Goal: Transaction & Acquisition: Subscribe to service/newsletter

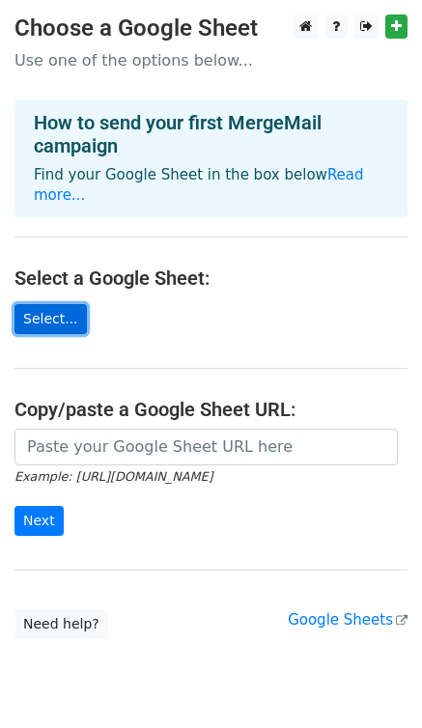
click at [46, 304] on link "Select..." at bounding box center [50, 319] width 72 height 30
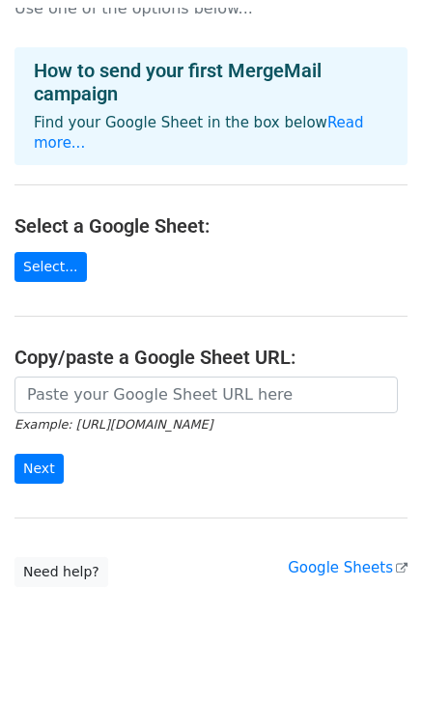
scroll to position [45, 0]
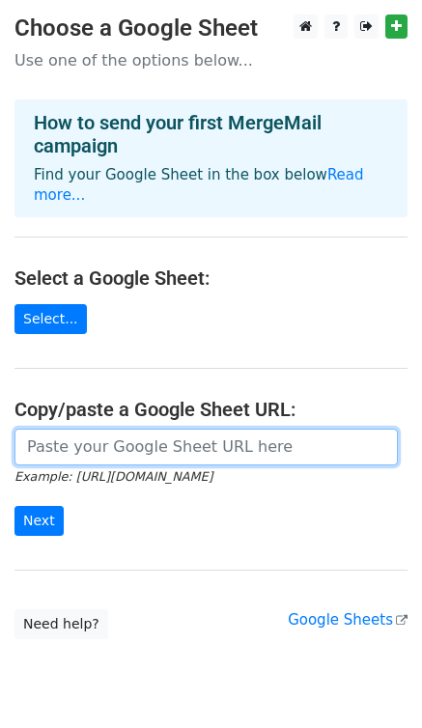
click at [141, 429] on input "url" at bounding box center [205, 447] width 383 height 37
paste input "[URL][DOMAIN_NAME]"
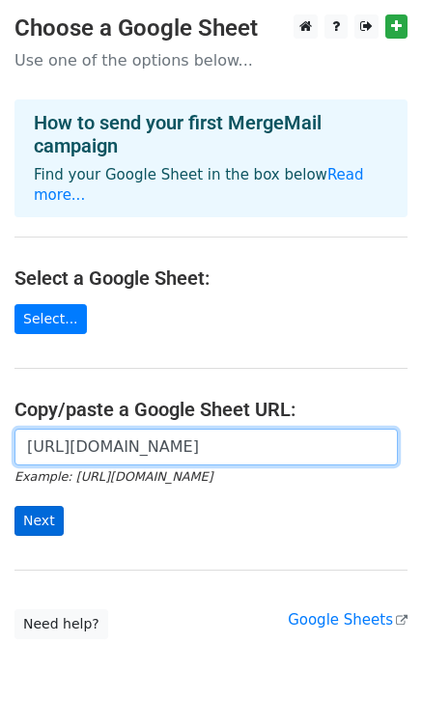
type input "https://docs.google.com/spreadsheets/d/1cjiID-656QtkyHOUVliOgXeiHDnlGjLuVoCs0w4…"
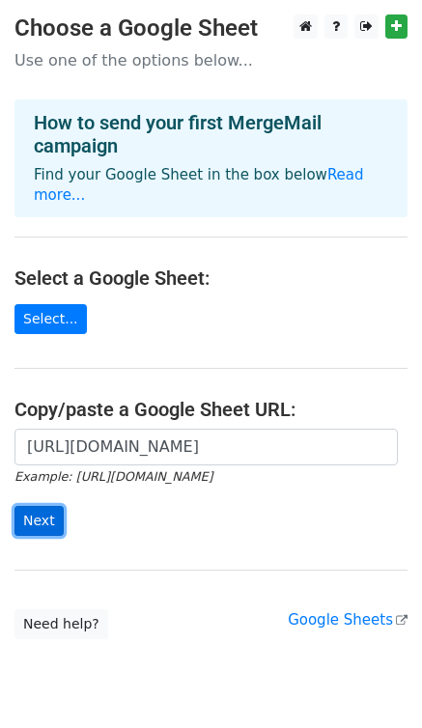
click at [37, 506] on input "Next" at bounding box center [38, 521] width 49 height 30
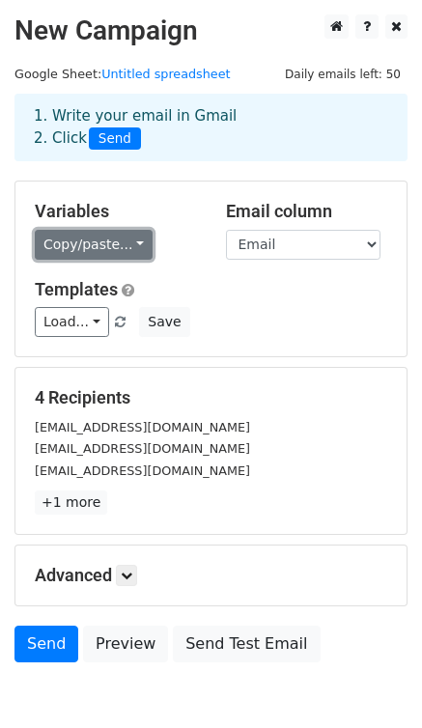
click at [127, 245] on link "Copy/paste..." at bounding box center [94, 245] width 118 height 30
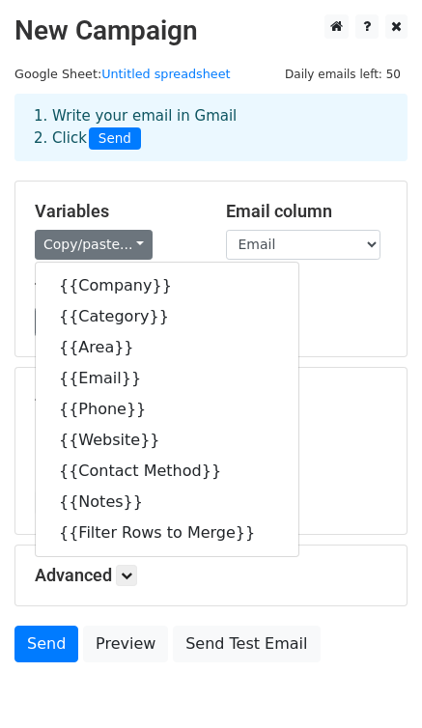
click at [161, 214] on h5 "Variables" at bounding box center [116, 211] width 162 height 21
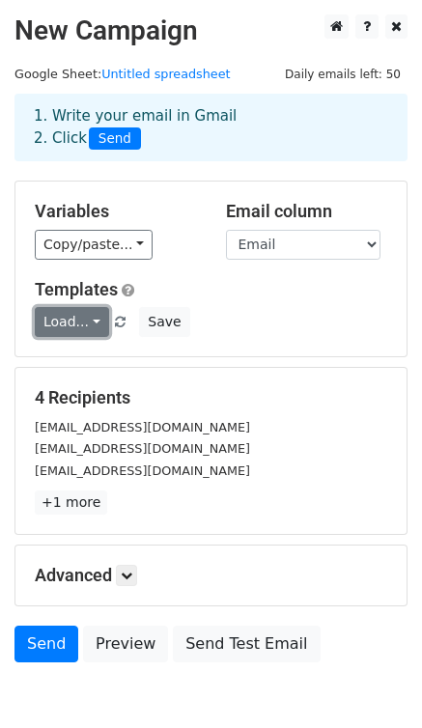
click at [96, 327] on link "Load..." at bounding box center [72, 322] width 74 height 30
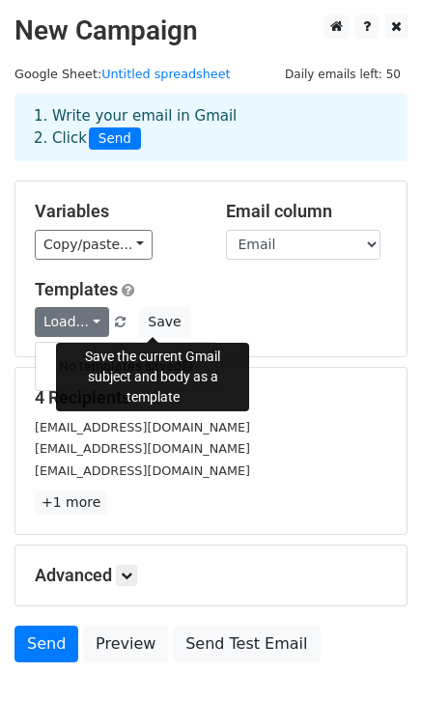
click at [184, 307] on div "Load... No templates saved Save" at bounding box center [211, 322] width 382 height 30
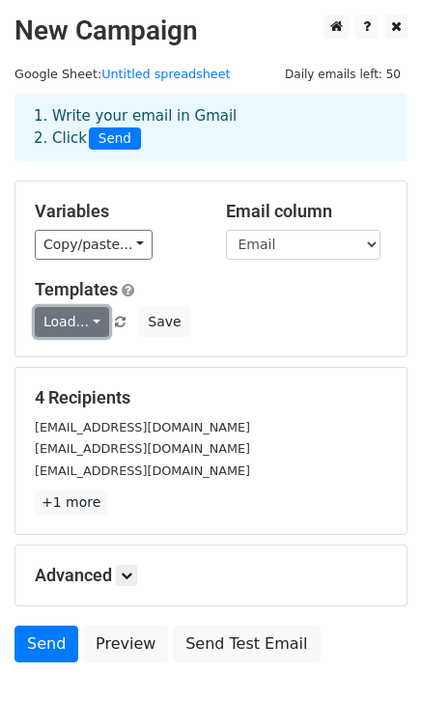
click at [85, 324] on link "Load..." at bounding box center [72, 322] width 74 height 30
click at [84, 355] on h6 "No templates saved" at bounding box center [126, 367] width 181 height 32
click at [246, 312] on div "Load... No templates saved Save" at bounding box center [211, 322] width 382 height 30
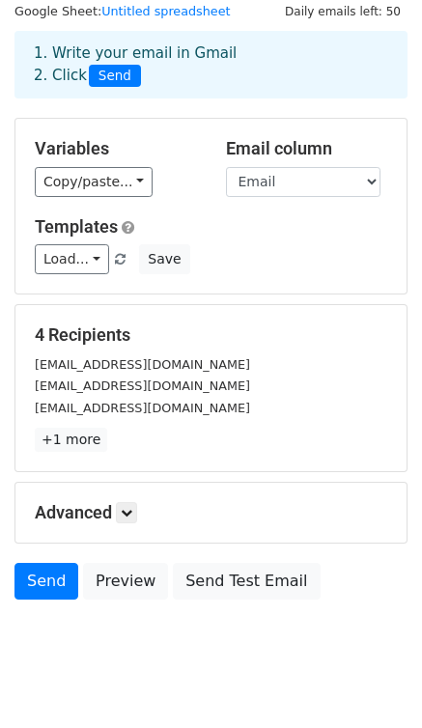
scroll to position [97, 0]
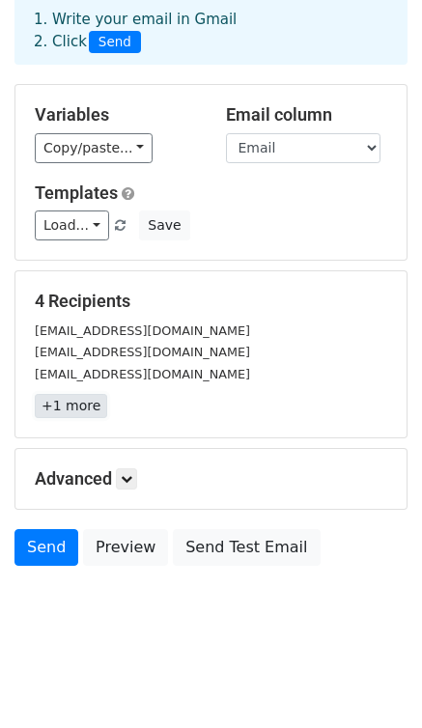
click at [97, 405] on link "+1 more" at bounding box center [71, 406] width 72 height 24
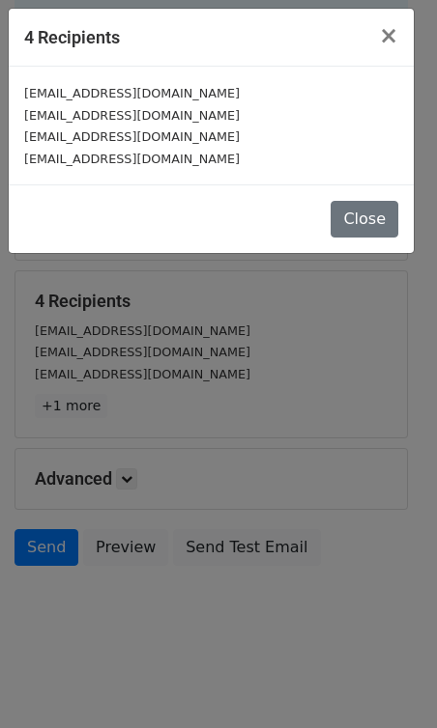
click at [211, 405] on div "4 Recipients × orangecounty@utopiamanagement.com frontdesk@jle1.com info@ocrpm.…" at bounding box center [218, 364] width 437 height 728
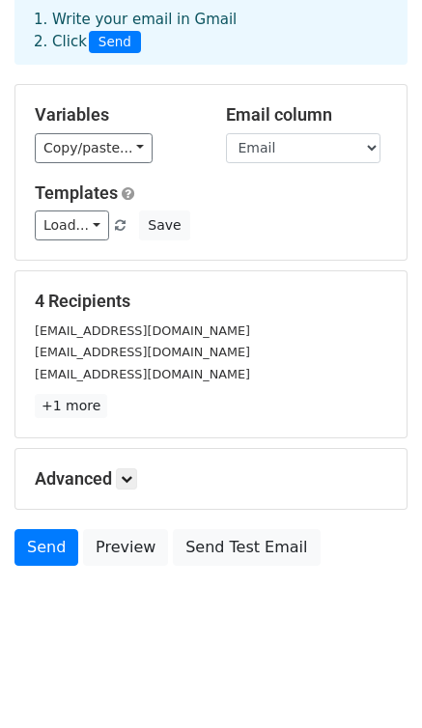
click at [206, 52] on div "1. Write your email in Gmail 2. Click Send" at bounding box center [210, 31] width 383 height 44
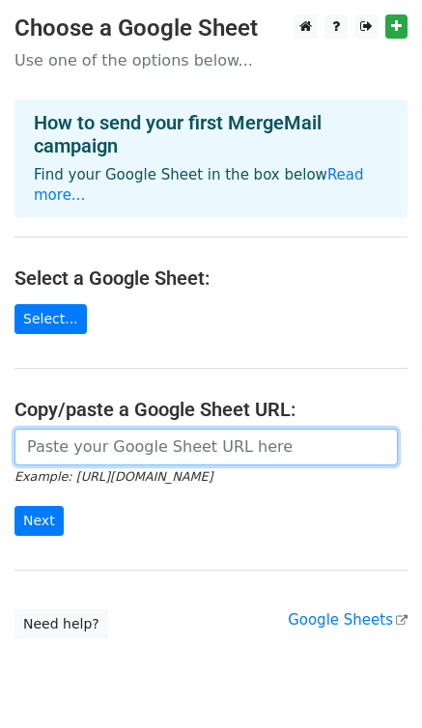
click at [104, 432] on input "url" at bounding box center [205, 447] width 383 height 37
drag, startPoint x: 104, startPoint y: 432, endPoint x: 36, endPoint y: 435, distance: 68.6
click at [36, 435] on input "url" at bounding box center [205, 447] width 383 height 37
type input "https://docs.google.com/spreadsheets/d/1cjiID-656QtkyHOUVliOgXeiHDnlGjLuVoCs0w4…"
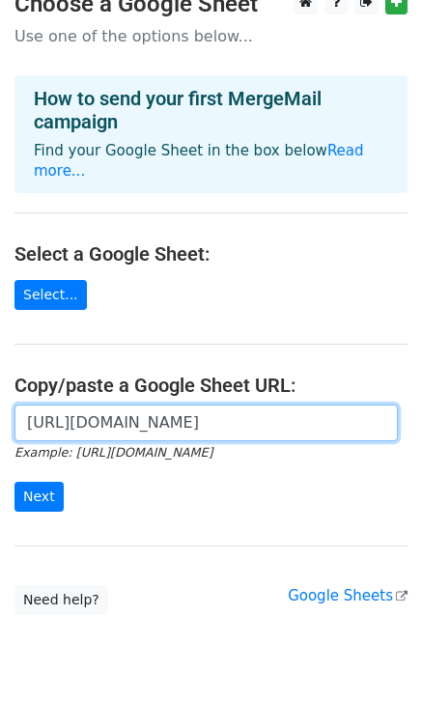
scroll to position [45, 0]
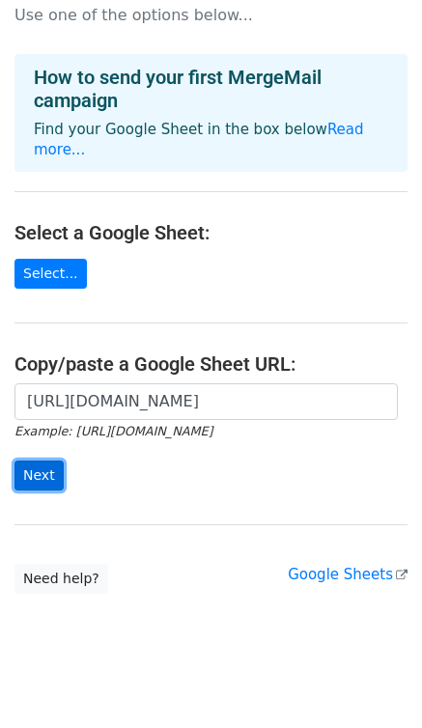
click at [48, 461] on input "Next" at bounding box center [38, 476] width 49 height 30
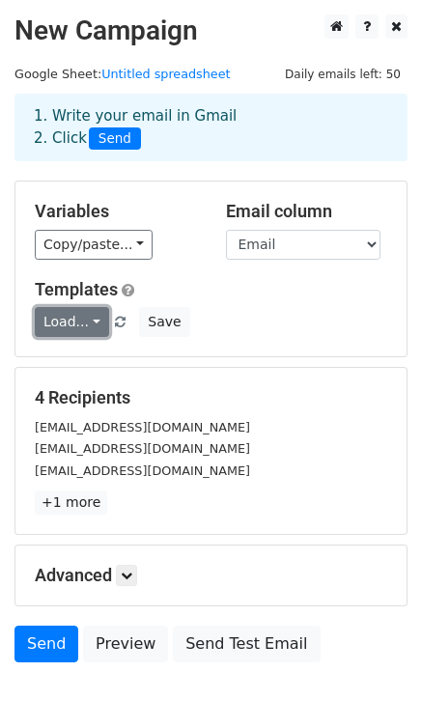
click at [89, 321] on link "Load..." at bounding box center [72, 322] width 74 height 30
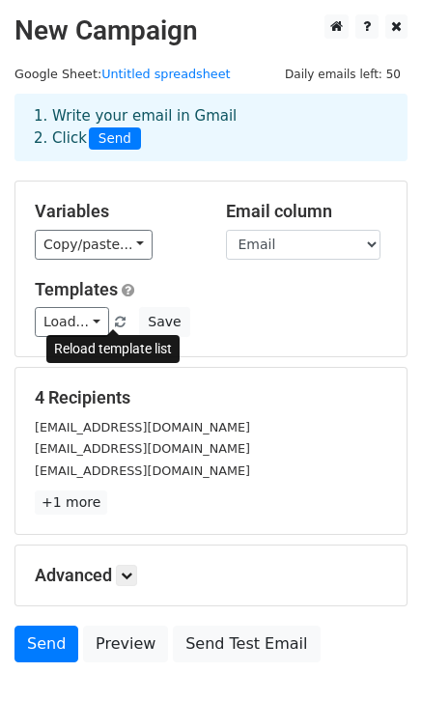
click at [115, 322] on span at bounding box center [120, 323] width 11 height 13
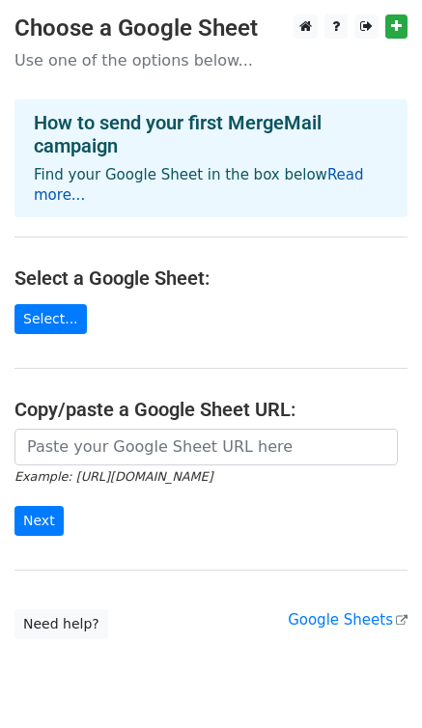
click at [324, 177] on link "Read more..." at bounding box center [199, 185] width 330 height 38
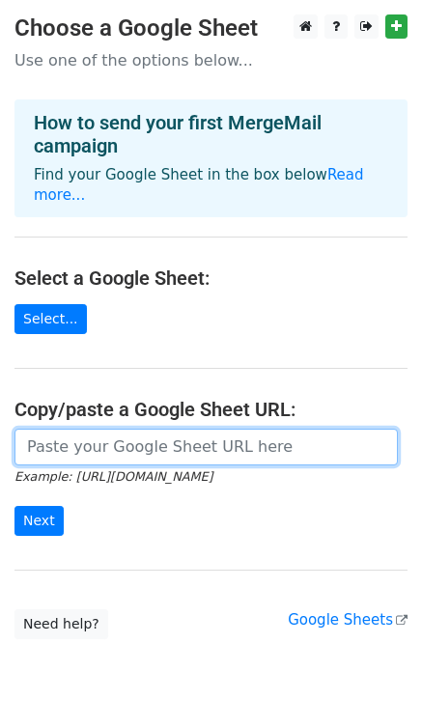
click at [66, 436] on input "url" at bounding box center [205, 447] width 383 height 37
type input "[URL][DOMAIN_NAME]"
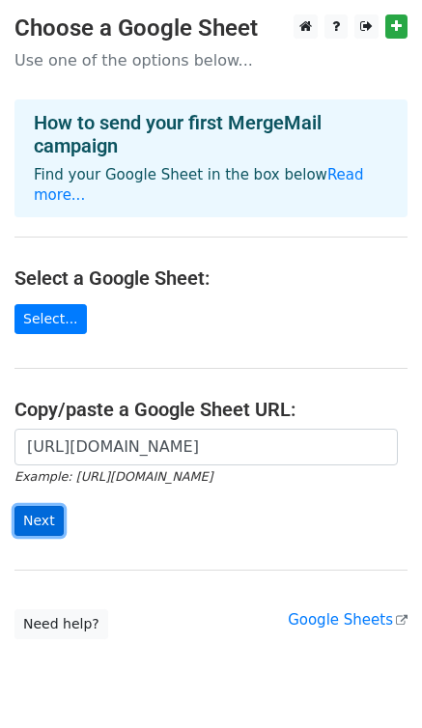
click at [39, 508] on input "Next" at bounding box center [38, 521] width 49 height 30
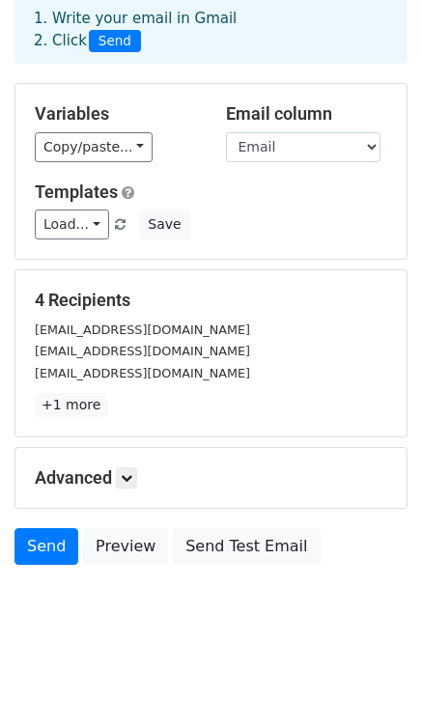
scroll to position [99, 0]
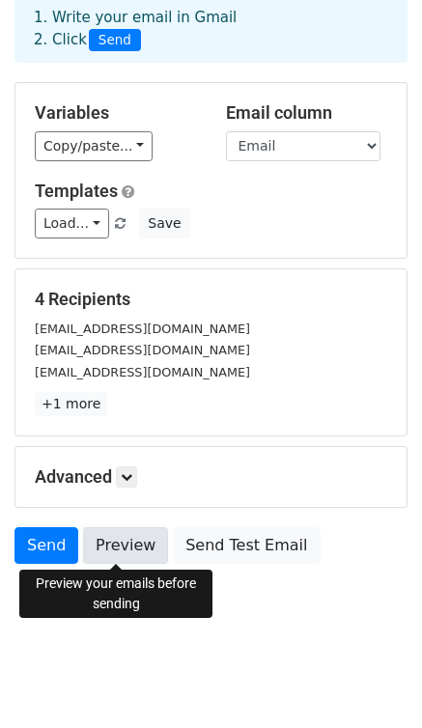
click at [116, 553] on link "Preview" at bounding box center [125, 545] width 85 height 37
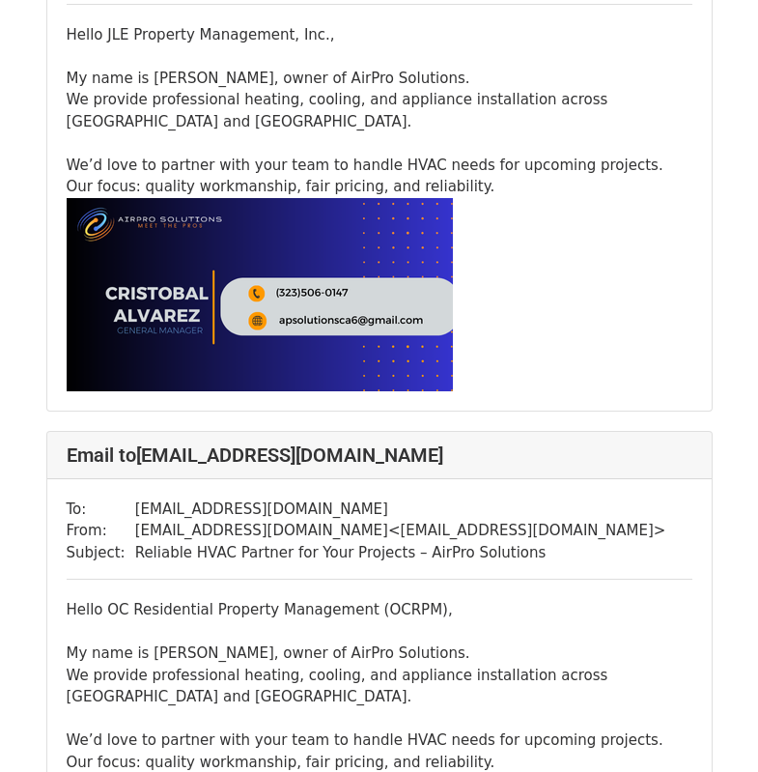
scroll to position [856, 0]
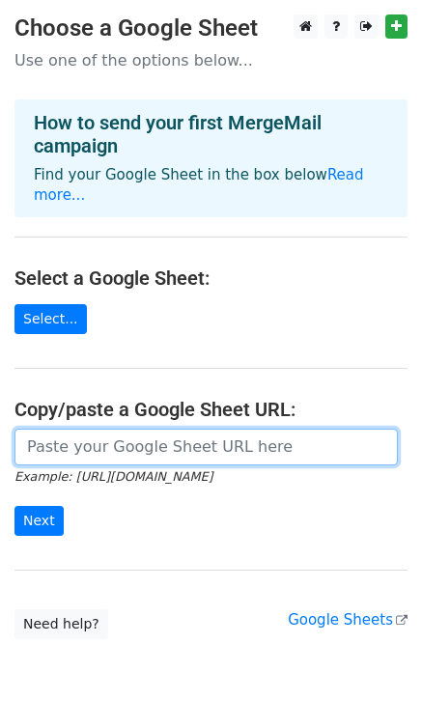
click at [135, 432] on input "url" at bounding box center [205, 447] width 383 height 37
type input "https://docs.google.com/spreadsheets/d/1cjiID-656QtkyHOUVliOgXeiHDnlGjLuVoCs0w4…"
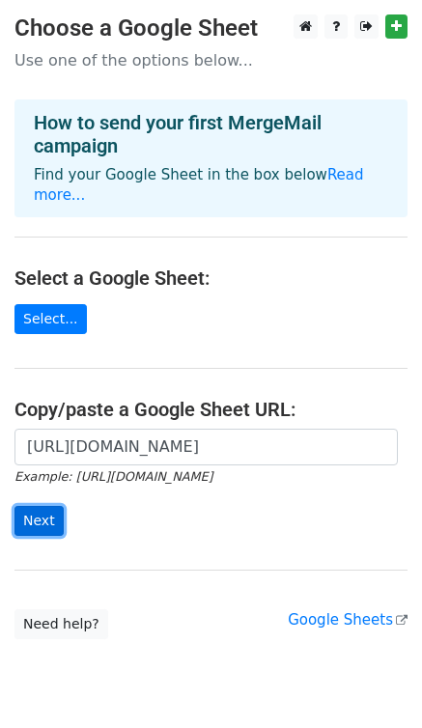
click at [30, 506] on input "Next" at bounding box center [38, 521] width 49 height 30
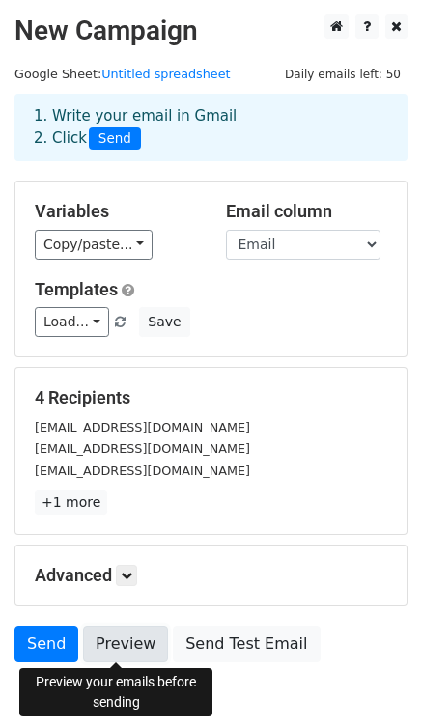
click at [115, 651] on link "Preview" at bounding box center [125, 644] width 85 height 37
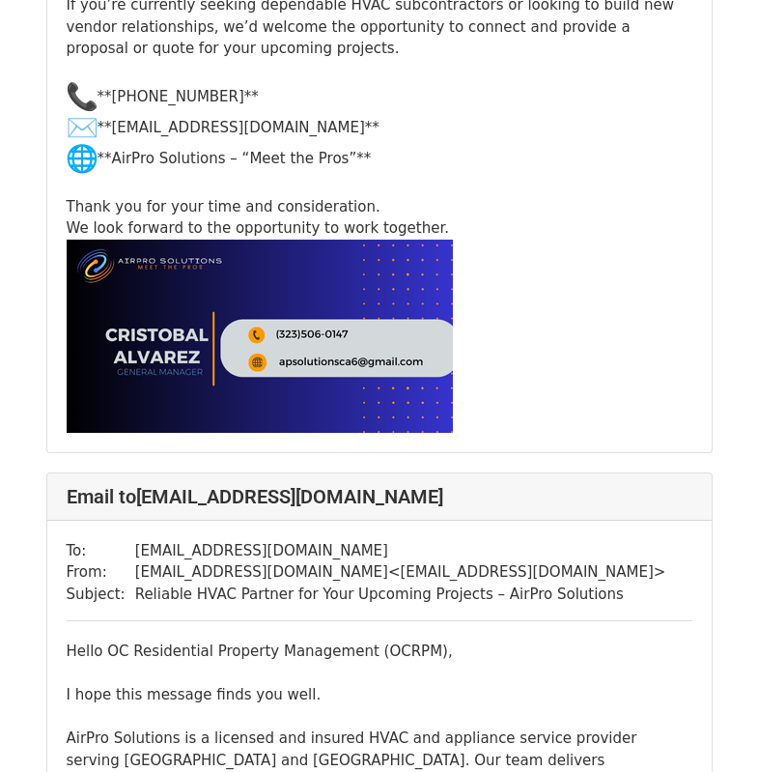
scroll to position [1825, 0]
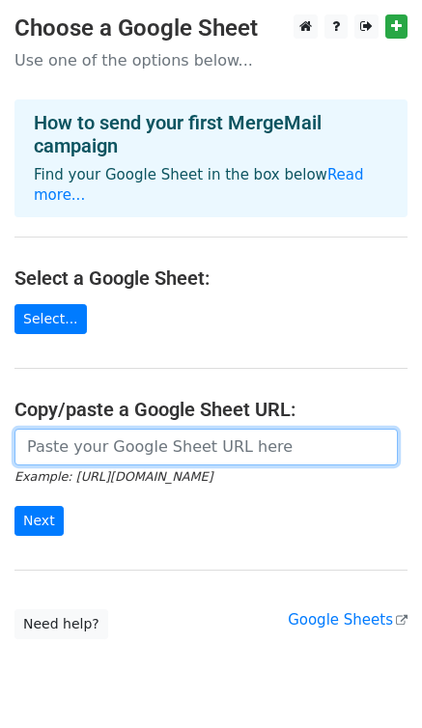
click at [184, 429] on input "url" at bounding box center [205, 447] width 383 height 37
type input "[URL][DOMAIN_NAME]"
click at [168, 429] on input "[URL][DOMAIN_NAME]" at bounding box center [205, 447] width 383 height 37
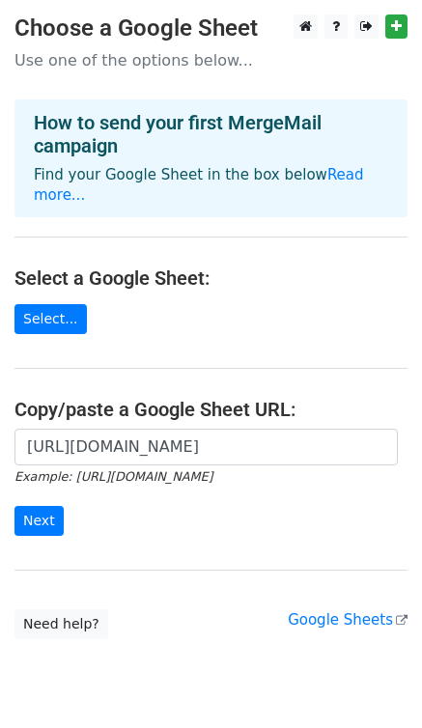
click at [137, 291] on main "Choose a Google Sheet Use one of the options below... How to send your first Me…" at bounding box center [211, 326] width 422 height 625
click at [99, 543] on main "Choose a Google Sheet Use one of the options below... How to send your first Me…" at bounding box center [211, 326] width 422 height 625
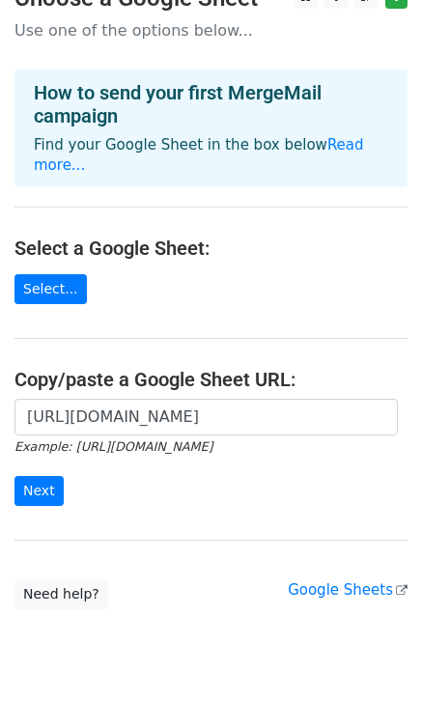
scroll to position [45, 0]
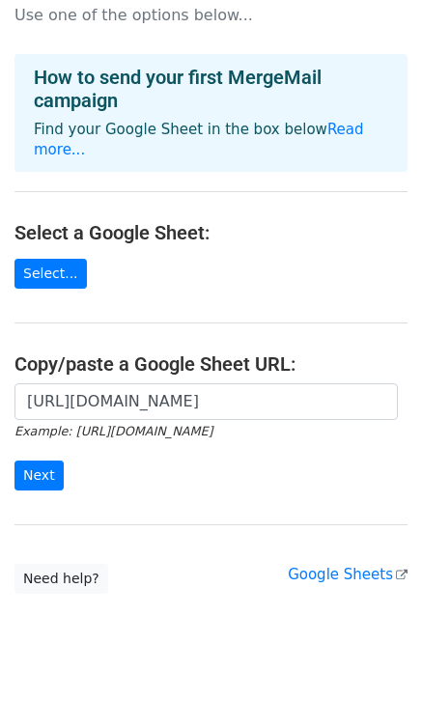
click at [239, 468] on form "[URL][DOMAIN_NAME] Example: [URL][DOMAIN_NAME] Next" at bounding box center [210, 437] width 393 height 108
click at [326, 291] on main "Choose a Google Sheet Use one of the options below... How to send your first Me…" at bounding box center [211, 281] width 422 height 625
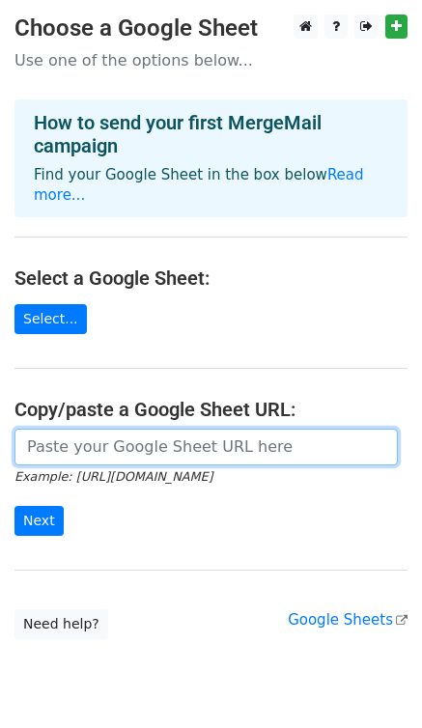
drag, startPoint x: 149, startPoint y: 414, endPoint x: 88, endPoint y: 436, distance: 64.5
click at [88, 436] on input "url" at bounding box center [205, 447] width 383 height 37
type input "https://docs.google.com/spreadsheets/d/1cjiID-656QtkyHOUVliOgXeiHDnlGjLuVoCs0w4…"
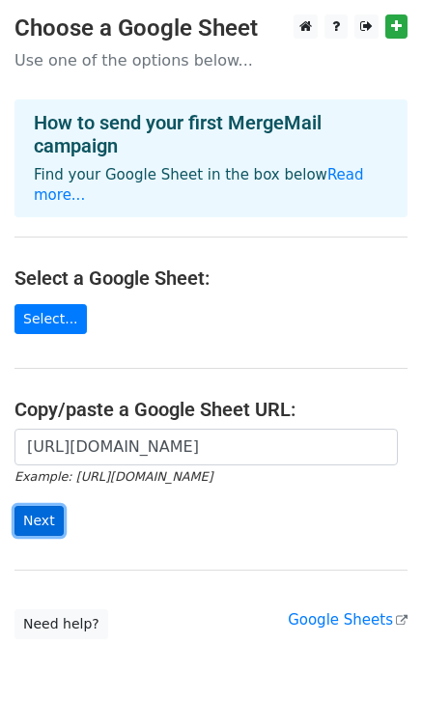
click at [49, 506] on input "Next" at bounding box center [38, 521] width 49 height 30
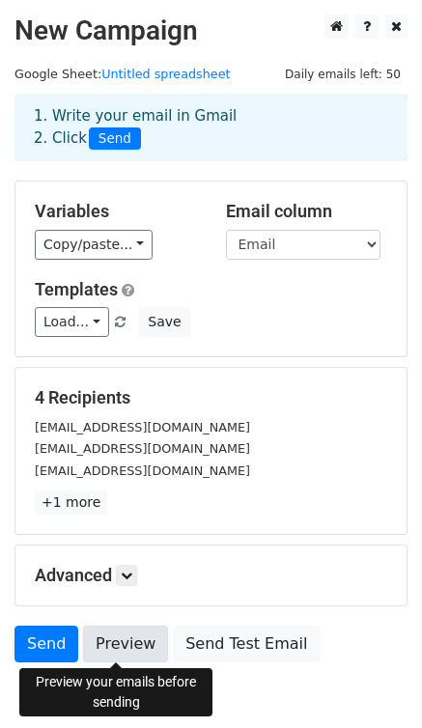
click at [134, 633] on link "Preview" at bounding box center [125, 644] width 85 height 37
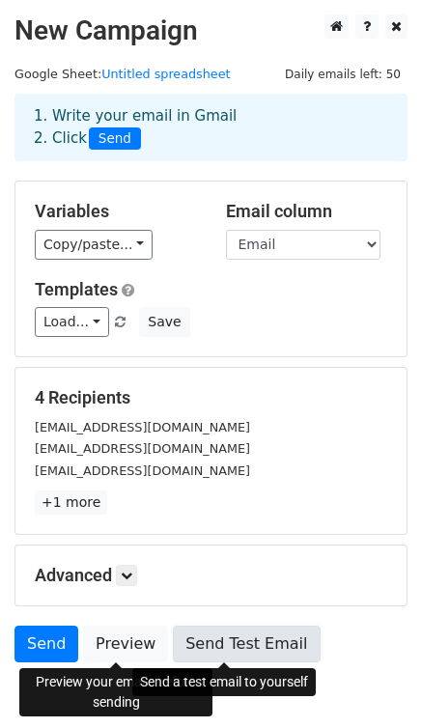
click at [206, 651] on link "Send Test Email" at bounding box center [246, 644] width 147 height 37
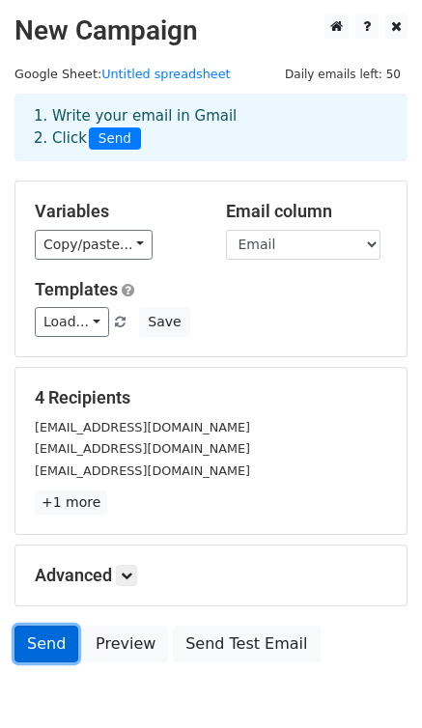
click at [52, 638] on link "Send" at bounding box center [46, 644] width 64 height 37
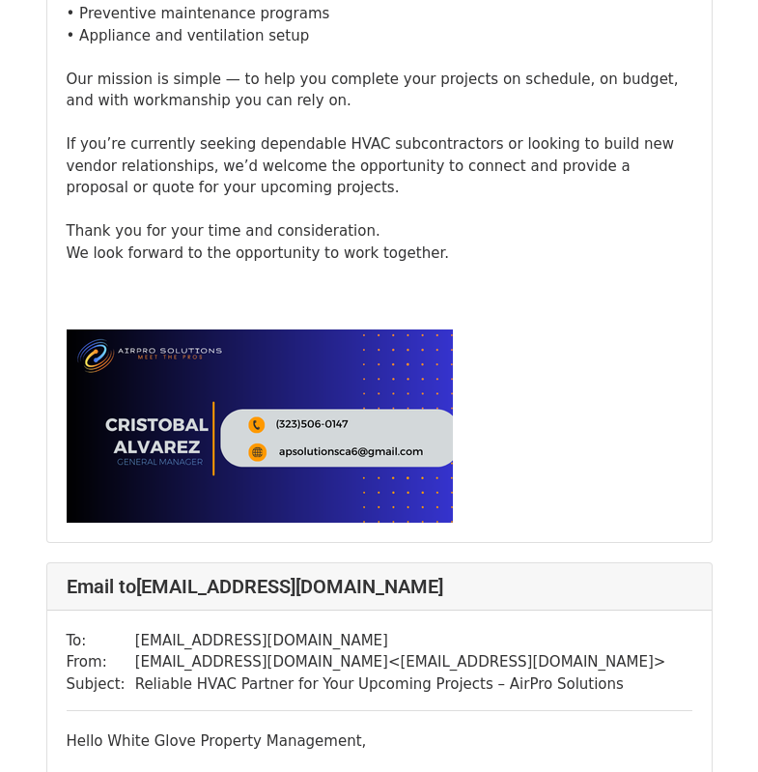
scroll to position [2704, 0]
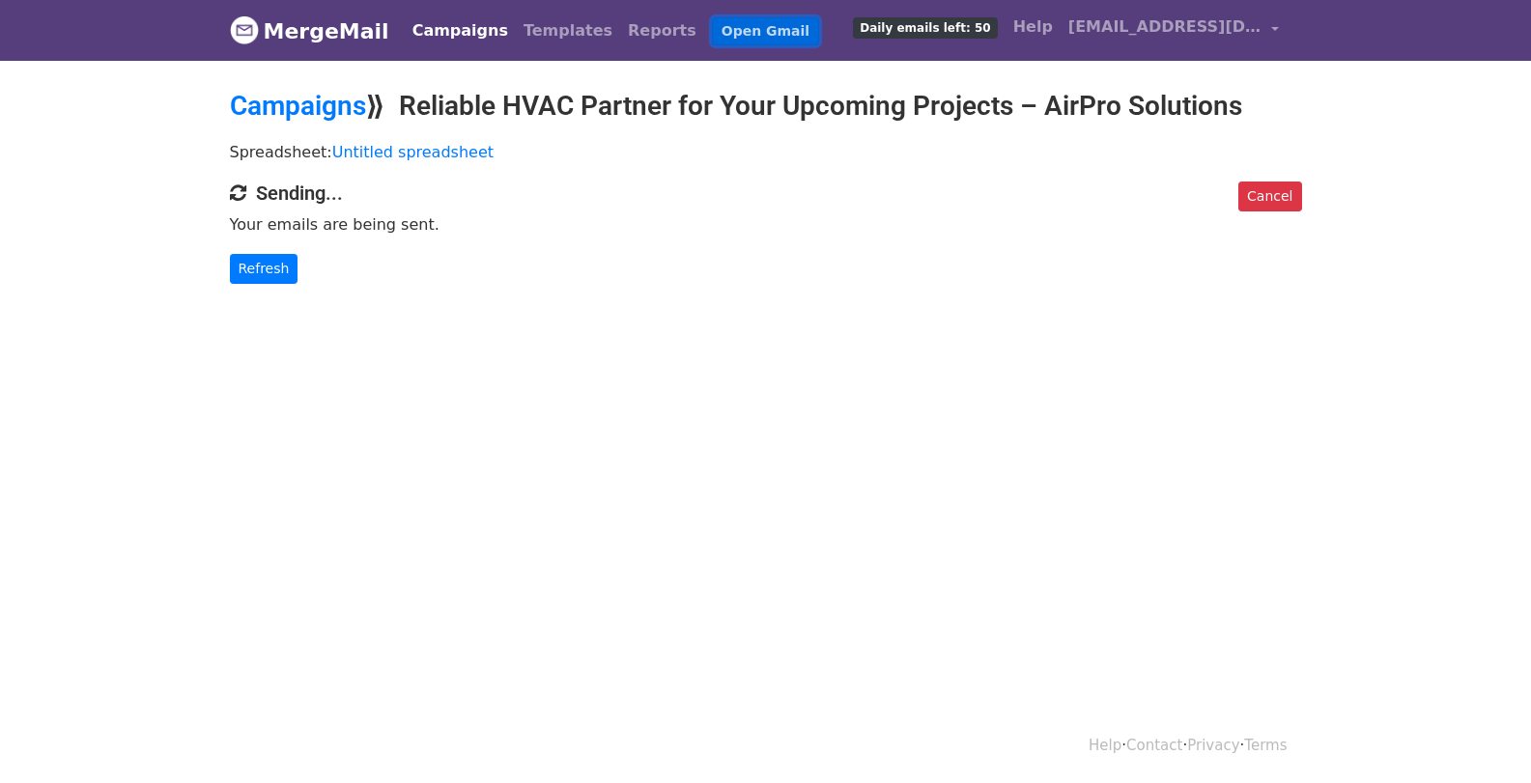
click at [712, 31] on link "Open Gmail" at bounding box center [765, 31] width 107 height 28
click at [463, 14] on link "Campaigns" at bounding box center [460, 31] width 111 height 39
click at [457, 27] on link "Campaigns" at bounding box center [460, 31] width 111 height 39
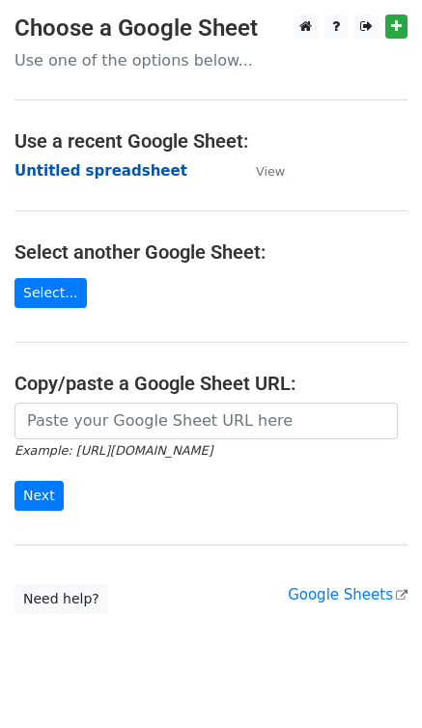
click at [105, 173] on strong "Untitled spreadsheet" at bounding box center [100, 170] width 173 height 17
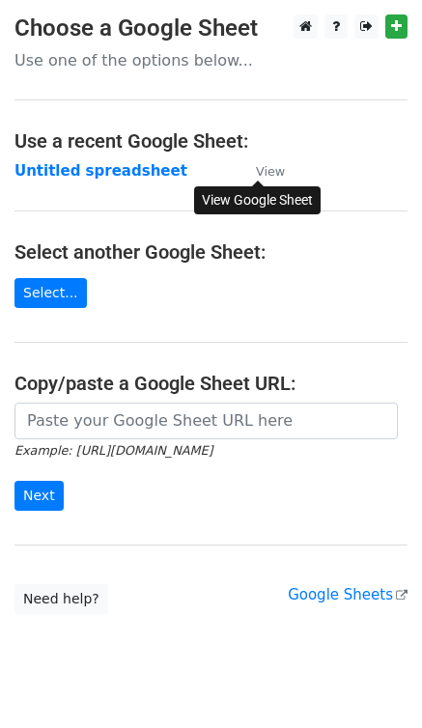
click at [266, 168] on small "View" at bounding box center [270, 171] width 29 height 14
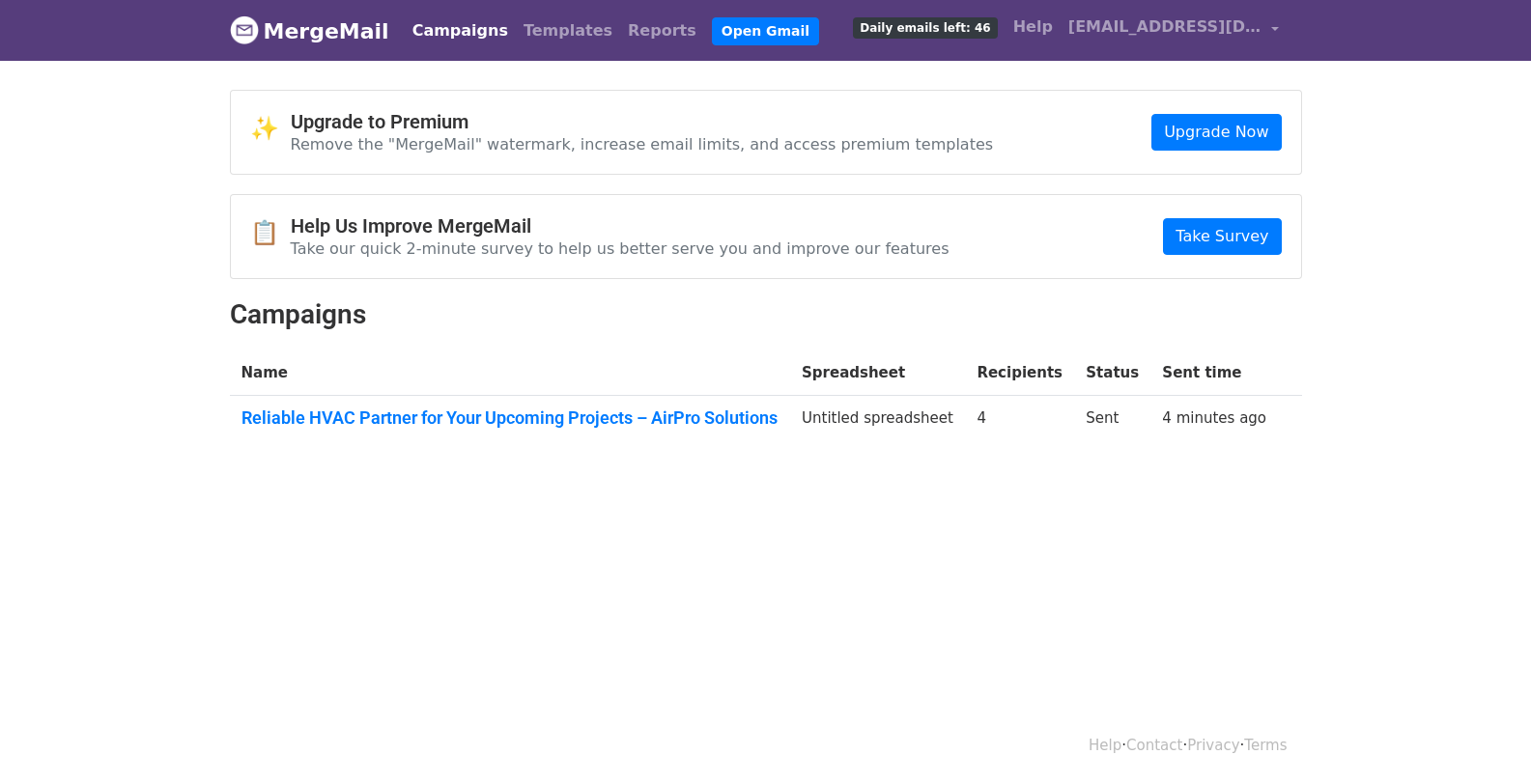
scroll to position [3, 0]
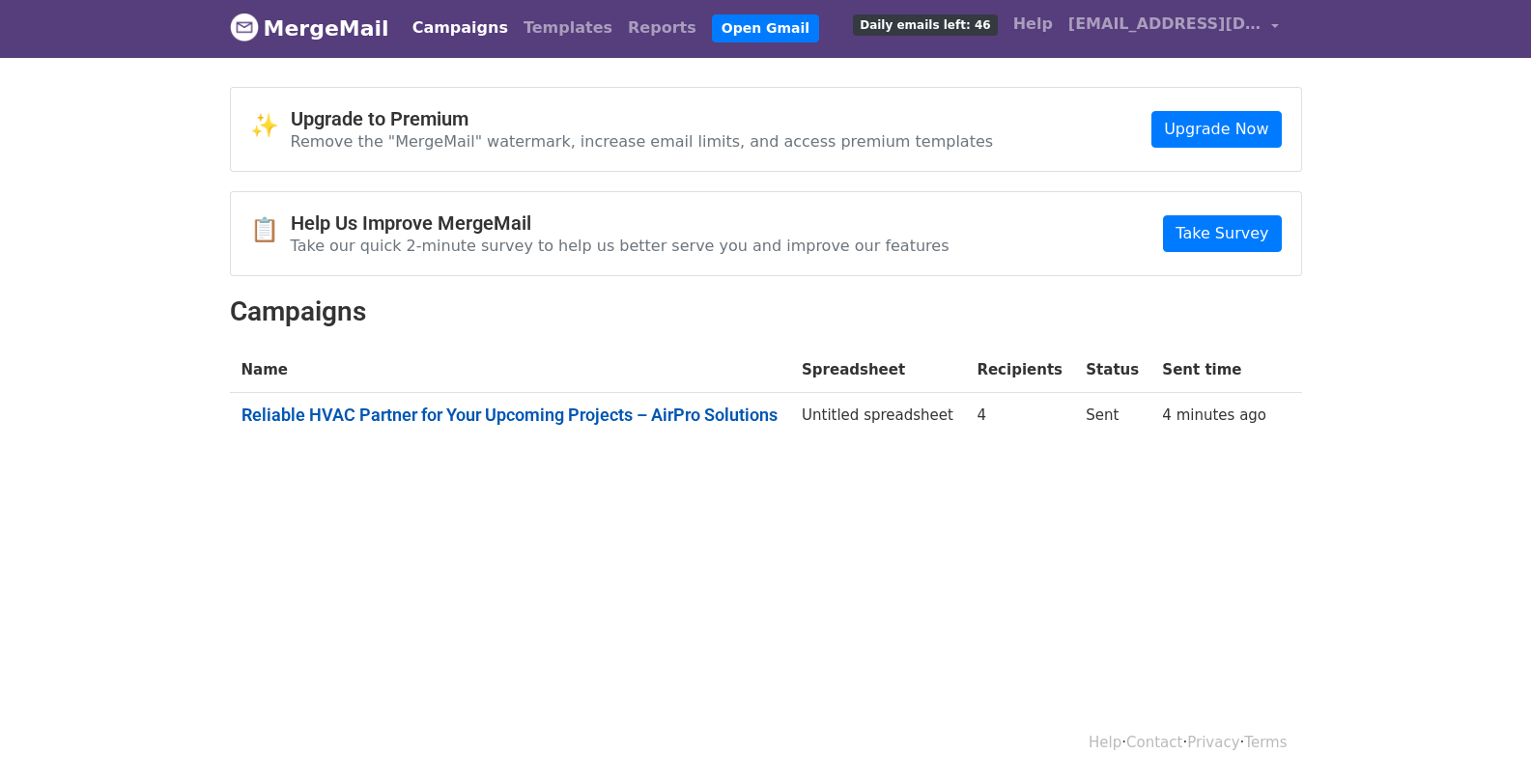
click at [741, 405] on link "Reliable HVAC Partner for Your Upcoming Projects – AirPro Solutions" at bounding box center [510, 415] width 538 height 21
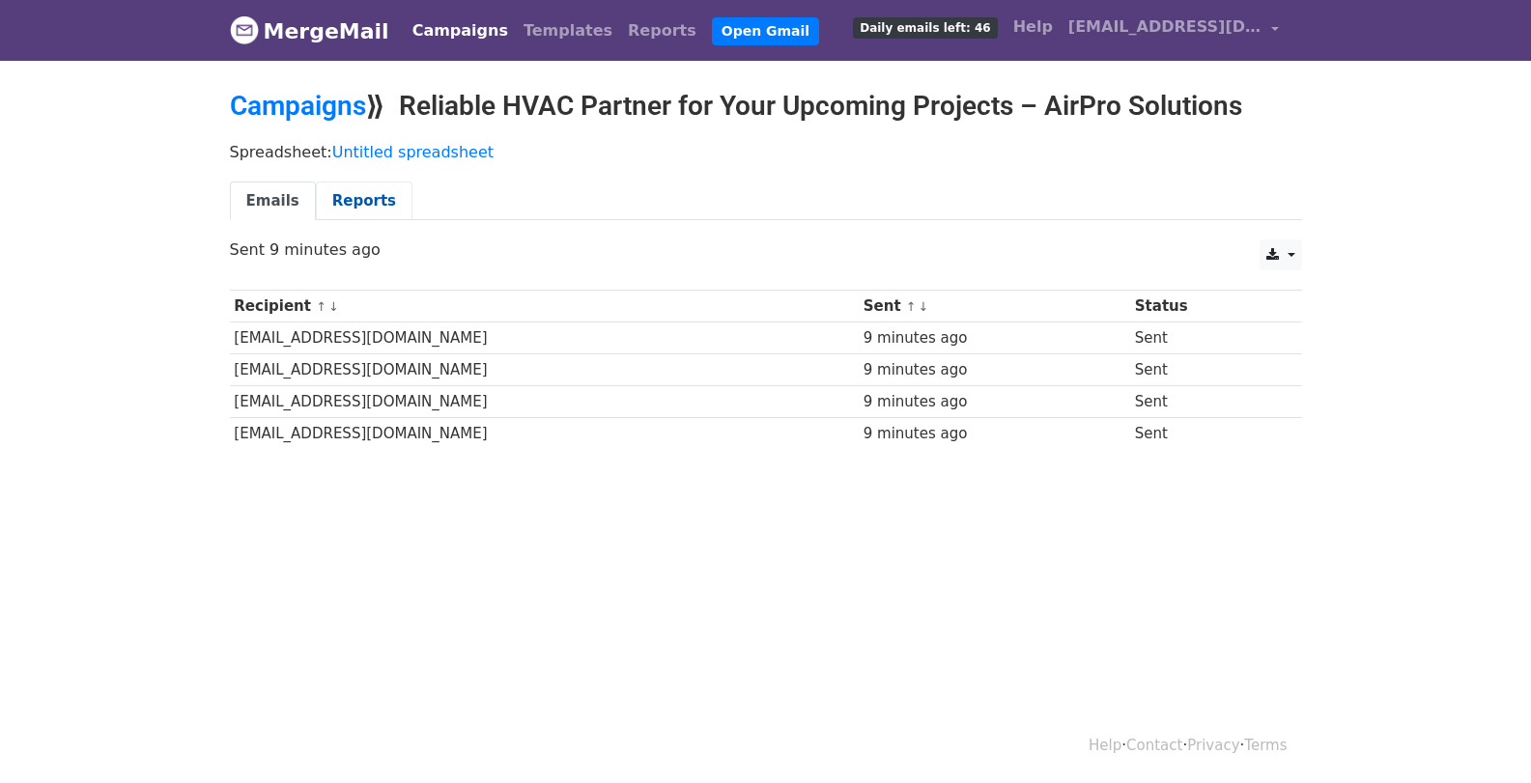
click at [370, 207] on link "Reports" at bounding box center [364, 202] width 97 height 40
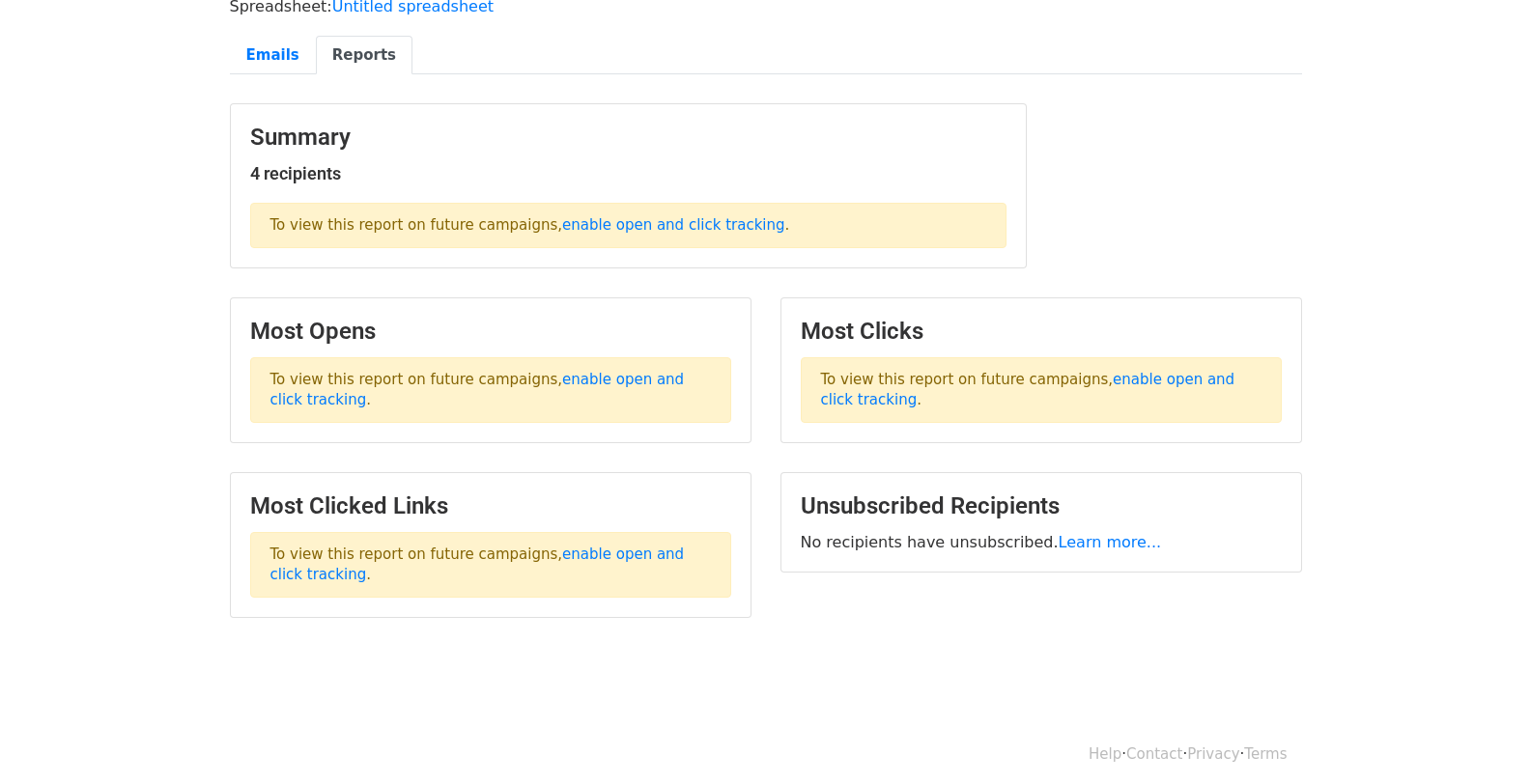
scroll to position [156, 0]
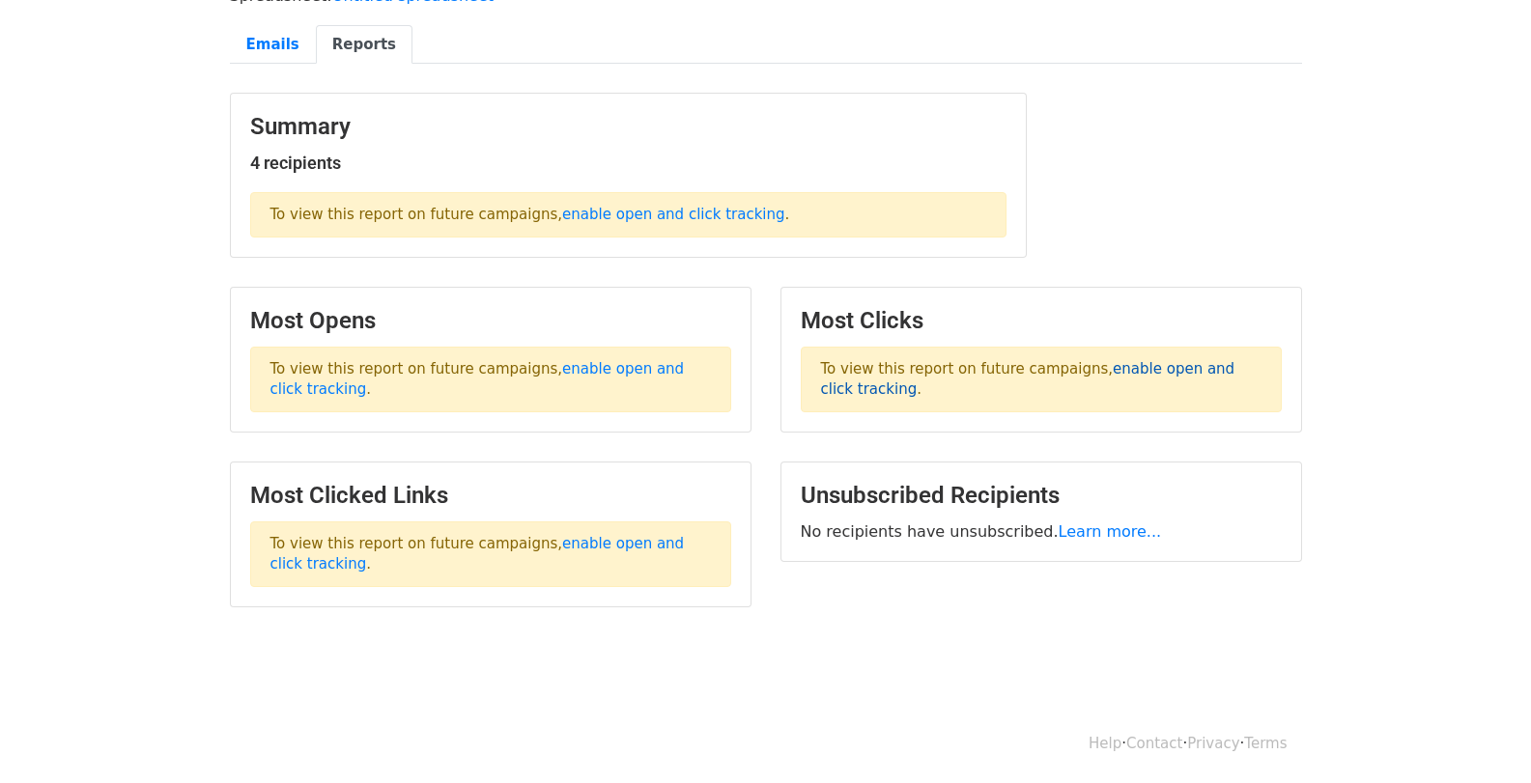
click at [1104, 370] on link "enable open and click tracking" at bounding box center [1028, 379] width 414 height 38
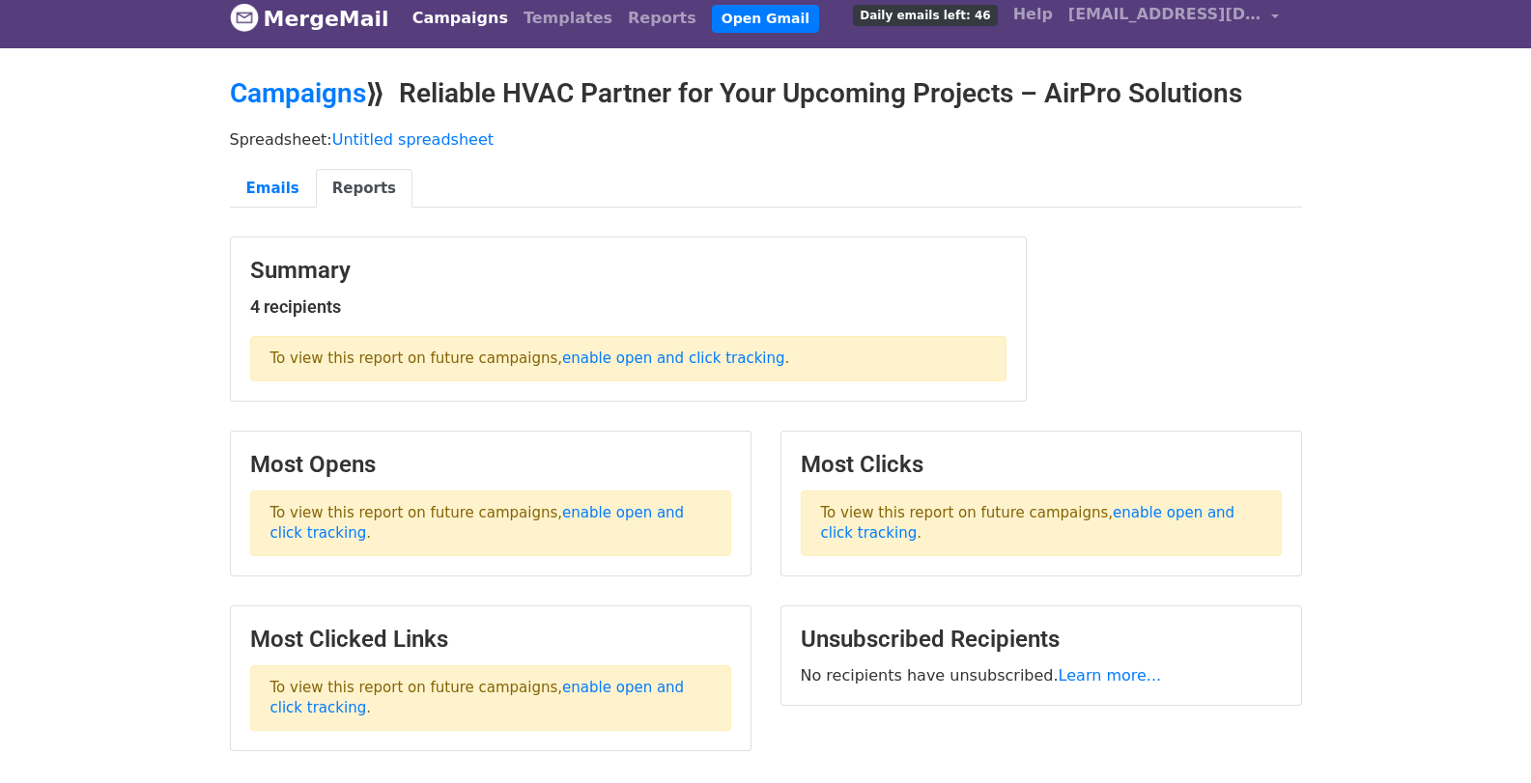
scroll to position [0, 0]
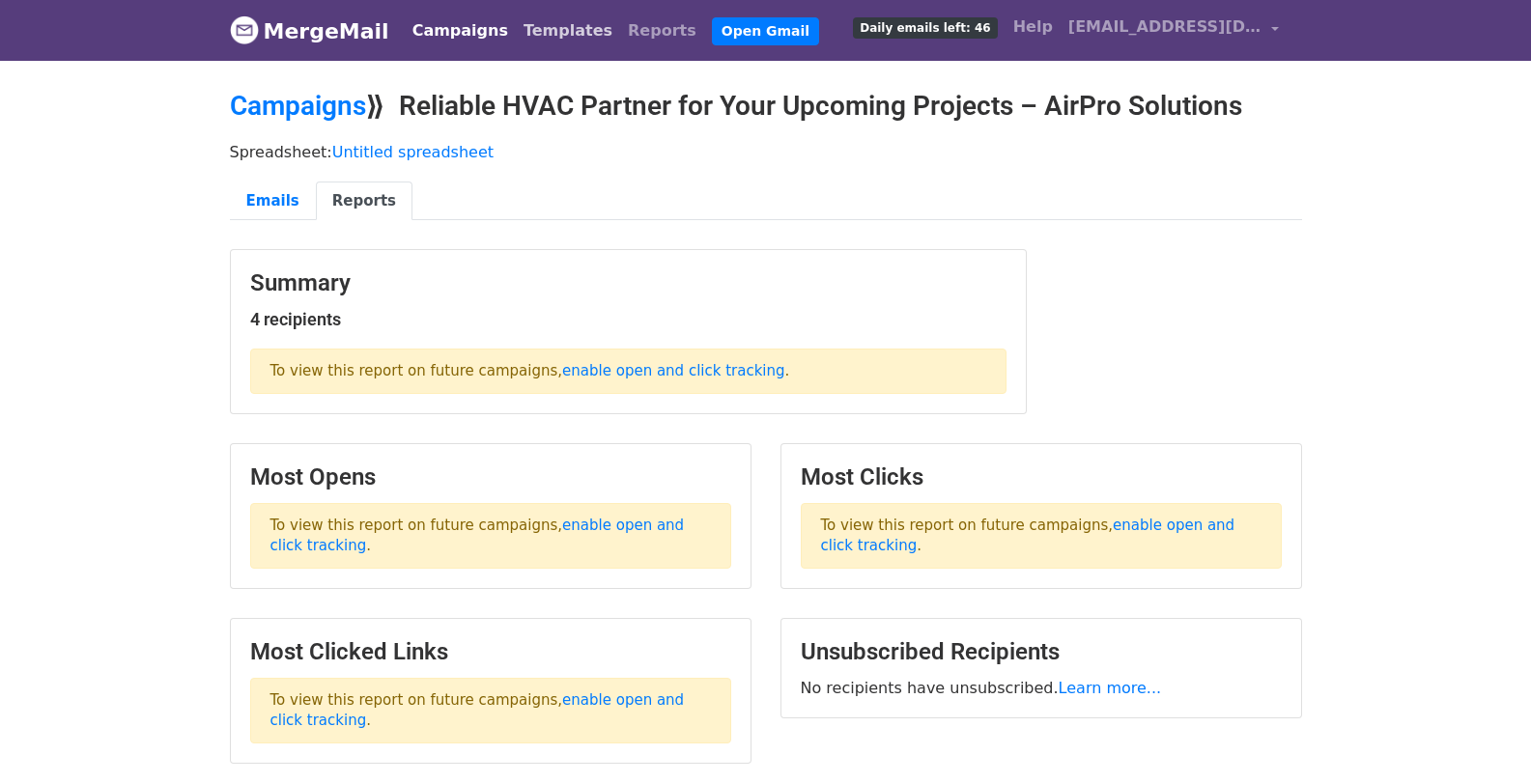
click at [549, 29] on link "Templates" at bounding box center [568, 31] width 104 height 39
